Goal: Task Accomplishment & Management: Use online tool/utility

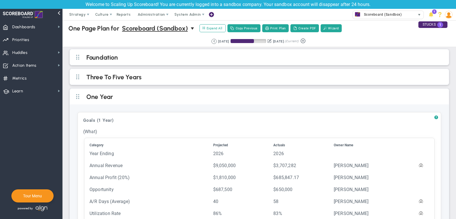
scroll to position [68, 0]
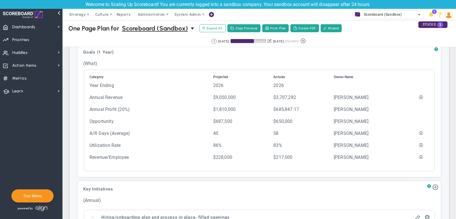
click at [388, 12] on span "Scoreboard (Sandbox)" at bounding box center [381, 14] width 41 height 7
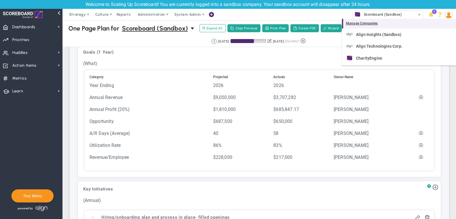
click at [388, 23] on div "Manage Companies" at bounding box center [399, 24] width 114 height 10
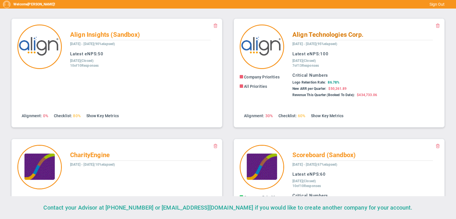
click at [316, 32] on span "Align Technologies Corp." at bounding box center [327, 34] width 71 height 7
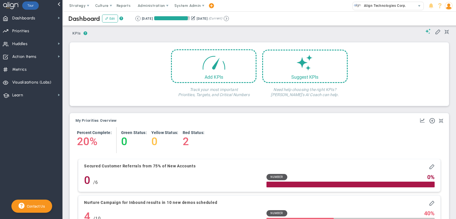
scroll to position [20, 49]
click at [42, 46] on span "Huddles Huddles" at bounding box center [31, 43] width 62 height 13
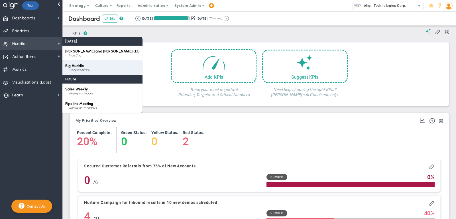
click at [83, 71] on div "Every weekday" at bounding box center [103, 69] width 71 height 3
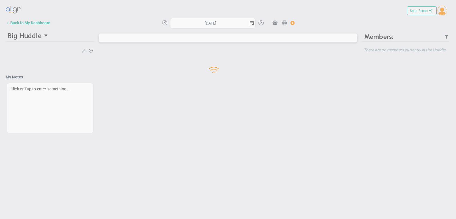
type input "[DATE]"
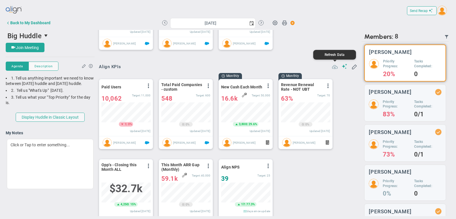
click at [337, 67] on span at bounding box center [335, 66] width 6 height 6
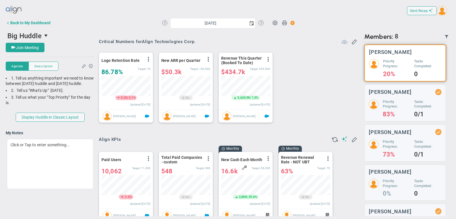
click at [342, 41] on span at bounding box center [345, 41] width 6 height 6
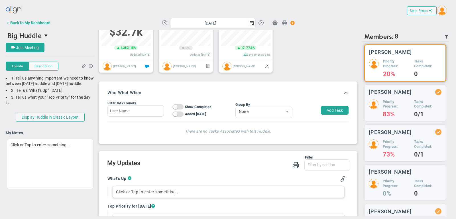
click at [164, 195] on div "Click or Tap to enter something..." at bounding box center [228, 192] width 232 height 12
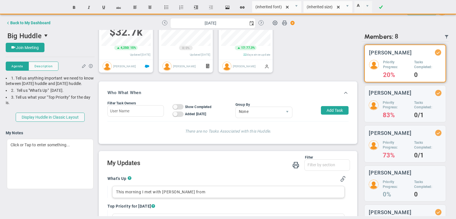
click at [170, 189] on div "This morning I met with [PERSON_NAME] from" at bounding box center [228, 192] width 232 height 12
click at [188, 189] on div "This morning I met with [PERSON_NAME] from" at bounding box center [228, 192] width 232 height 12
click at [170, 189] on div "This morning I met with [PERSON_NAME] from" at bounding box center [228, 192] width 232 height 12
click at [223, 188] on div "This morning I met with [PERSON_NAME] and [PERSON_NAME] from" at bounding box center [228, 192] width 232 height 12
click at [317, 190] on div "This morning I met with [PERSON_NAME] and [PERSON_NAME] from my elevator US. Th…" at bounding box center [228, 194] width 232 height 17
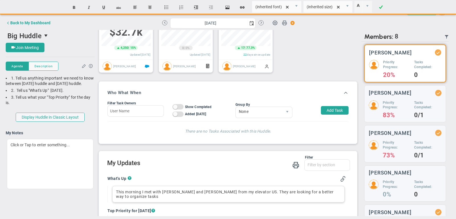
click at [339, 192] on div "This morning I met with [PERSON_NAME] and [PERSON_NAME] from my elevator US. Th…" at bounding box center [228, 194] width 232 height 17
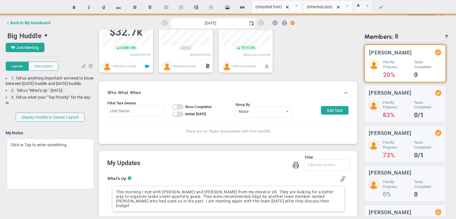
click at [270, 200] on div "This morning I met with [PERSON_NAME] and [PERSON_NAME] from my elevator US. Th…" at bounding box center [228, 199] width 232 height 26
click at [310, 198] on div "This morning I met with [PERSON_NAME] and [PERSON_NAME] from my elevator US. Th…" at bounding box center [228, 199] width 232 height 26
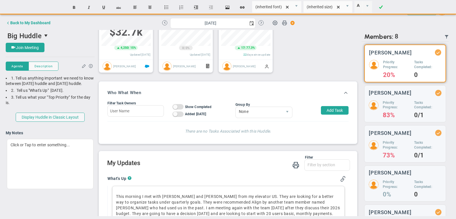
click at [115, 188] on div "This morning I met with [PERSON_NAME] and [PERSON_NAME] from my elevator US. Th…" at bounding box center [228, 210] width 232 height 48
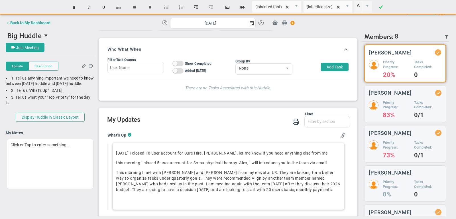
scroll to position [294, 0]
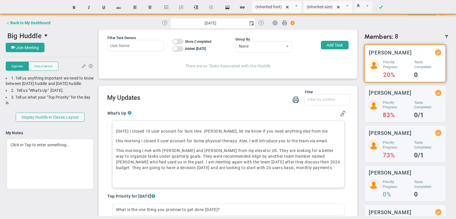
click at [149, 176] on p "﻿" at bounding box center [228, 177] width 225 height 6
